Goal: Navigation & Orientation: Find specific page/section

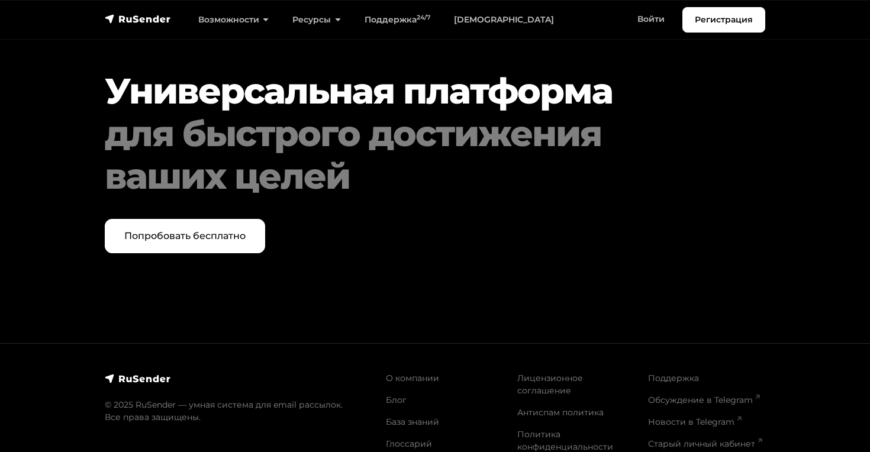
scroll to position [6127, 0]
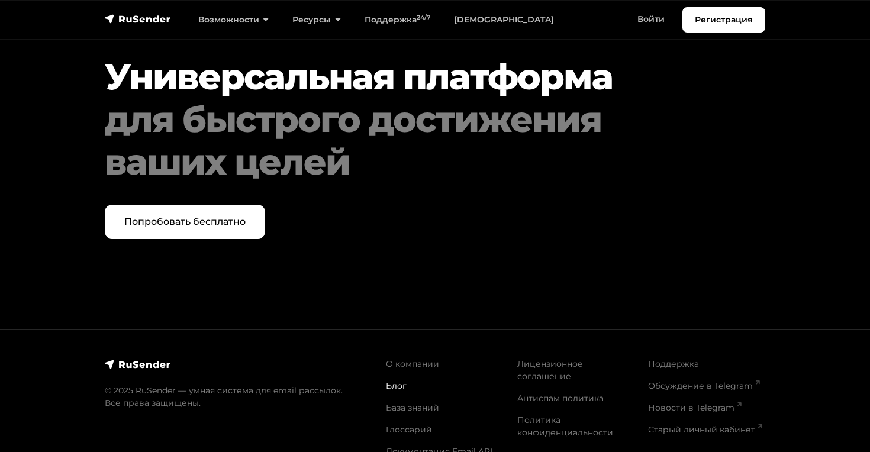
click at [394, 380] on link "Блог" at bounding box center [396, 385] width 21 height 11
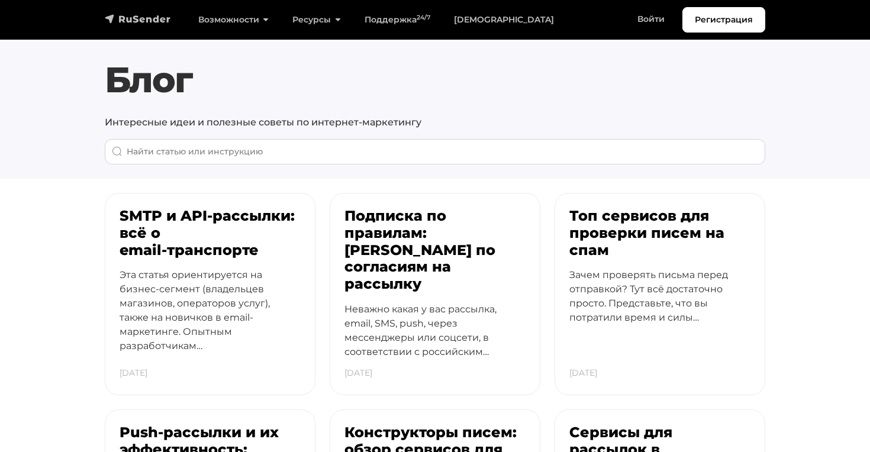
click at [156, 20] on img "navbar" at bounding box center [138, 19] width 66 height 12
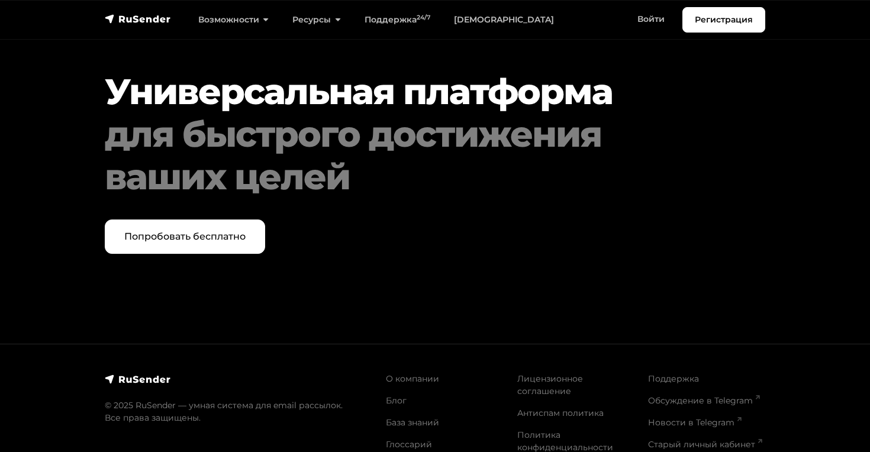
scroll to position [6127, 0]
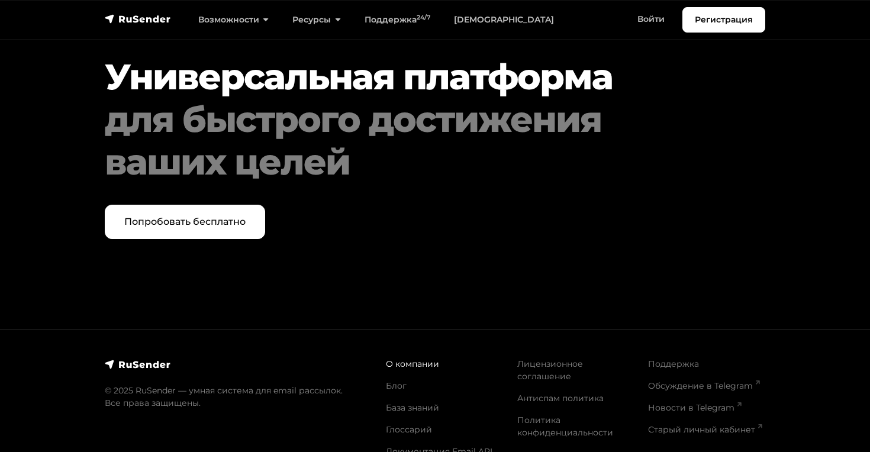
click at [417, 359] on link "О компании" at bounding box center [412, 364] width 53 height 11
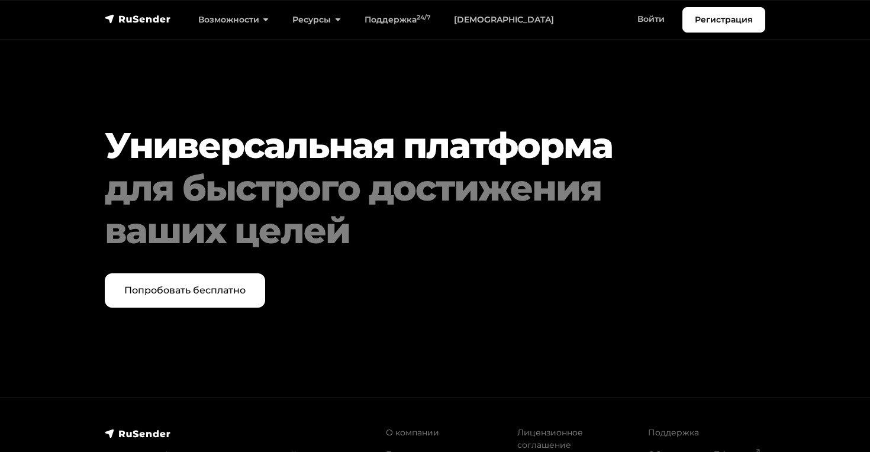
scroll to position [1189, 0]
